Goal: Information Seeking & Learning: Learn about a topic

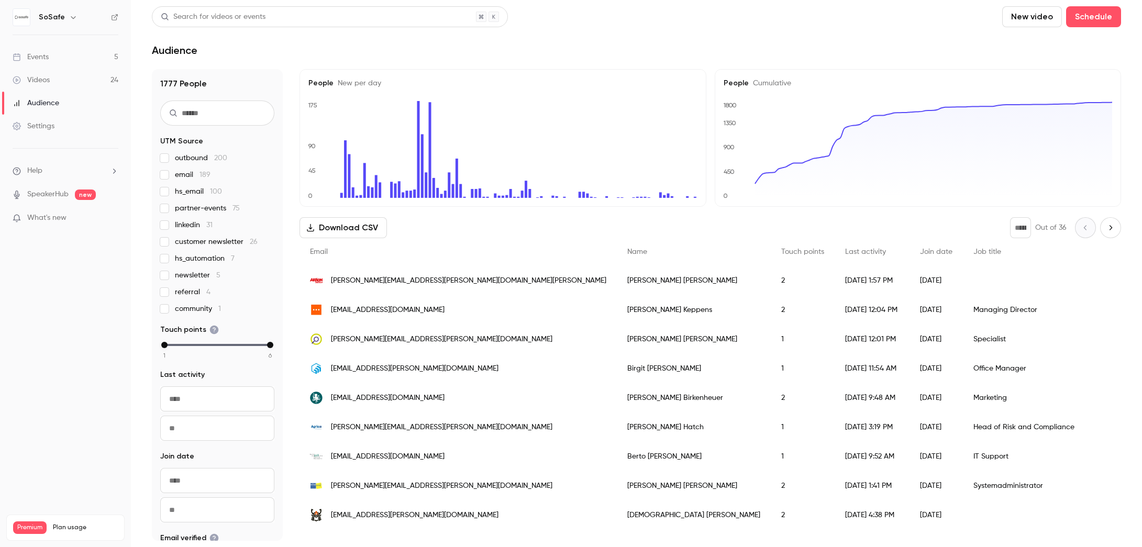
click at [39, 60] on div "Events" at bounding box center [31, 57] width 36 height 10
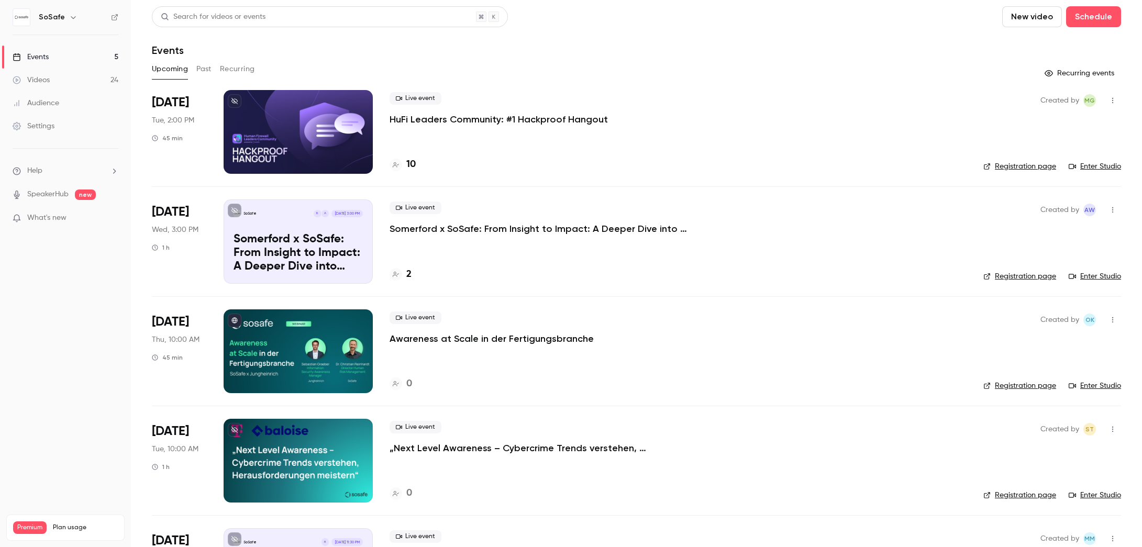
click at [203, 71] on button "Past" at bounding box center [203, 69] width 15 height 17
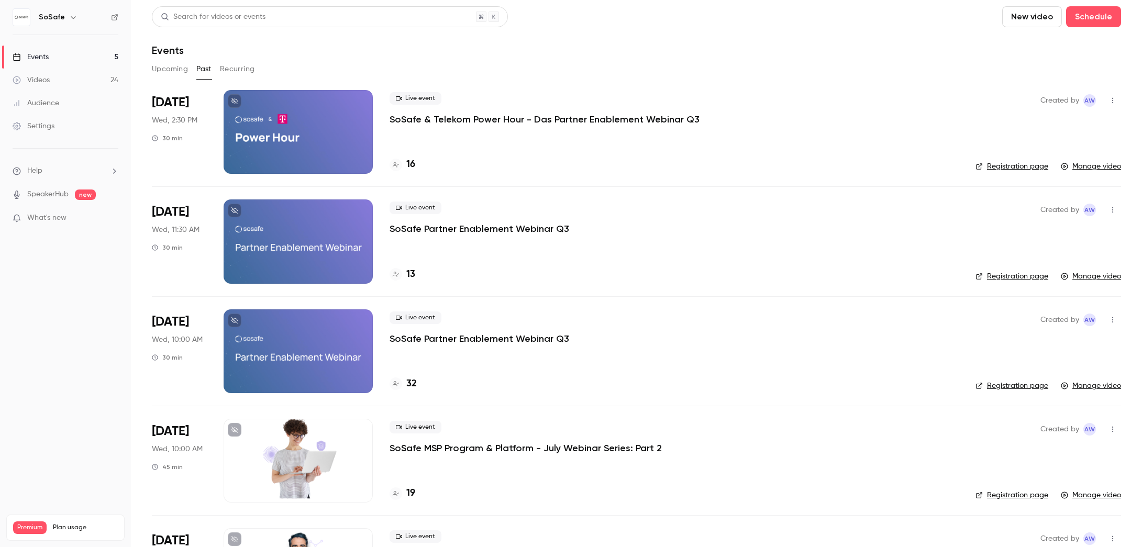
click at [427, 117] on p "SoSafe & Telekom Power Hour - Das Partner Enablement Webinar Q3" at bounding box center [544, 119] width 310 height 13
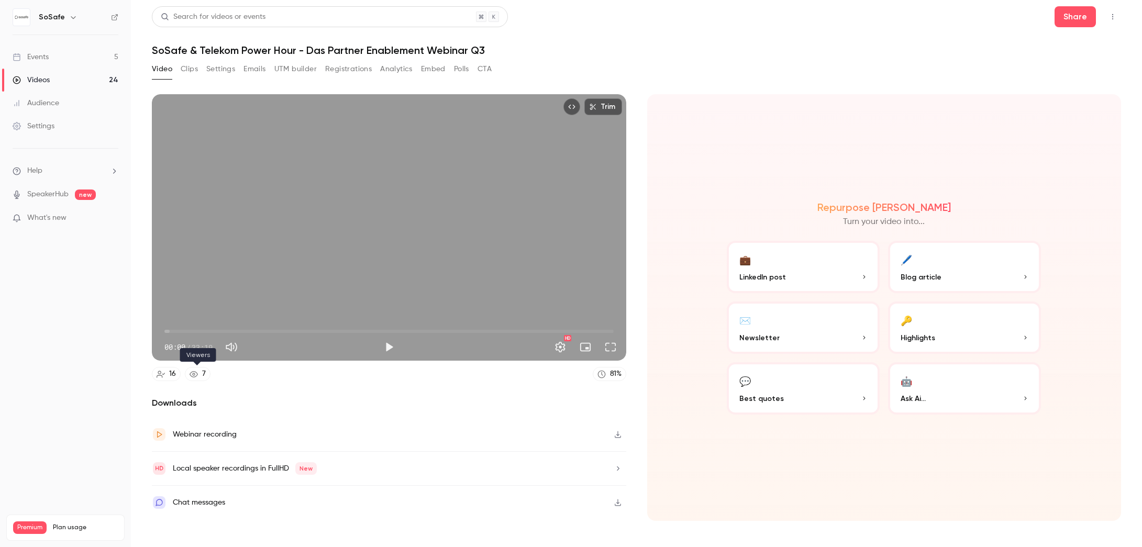
click at [198, 373] on link "7" at bounding box center [198, 374] width 26 height 14
click at [616, 434] on icon "button" at bounding box center [618, 434] width 6 height 7
